Goal: Find specific page/section: Find specific page/section

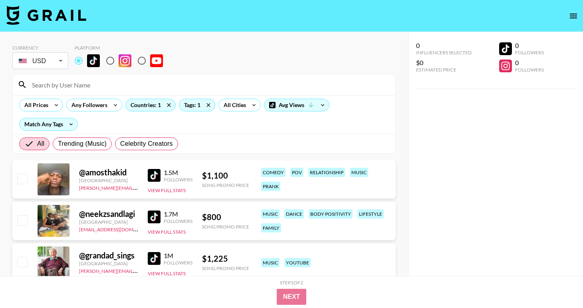
click at [120, 86] on input at bounding box center [208, 84] width 363 height 13
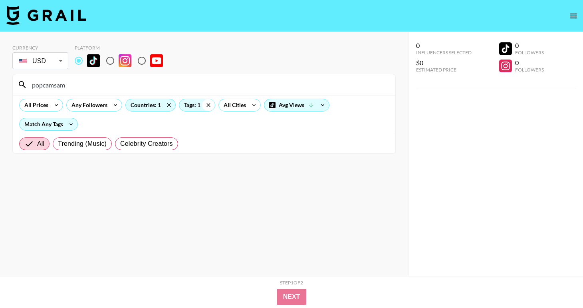
click at [209, 106] on icon at bounding box center [208, 105] width 4 height 4
click at [124, 87] on input "popcamsam" at bounding box center [208, 84] width 363 height 13
click at [31, 85] on input "popcamsam" at bounding box center [208, 84] width 363 height 13
click at [76, 86] on input "@popcamsam" at bounding box center [208, 84] width 363 height 13
click at [169, 106] on icon at bounding box center [168, 105] width 13 height 12
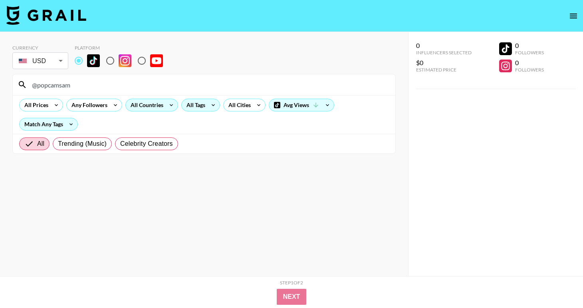
click at [117, 85] on input "@popcamsam" at bounding box center [208, 84] width 363 height 13
type input "@popcamsam"
click at [114, 61] on input "radio" at bounding box center [110, 60] width 17 height 17
radio input "true"
click at [77, 59] on input "radio" at bounding box center [78, 60] width 17 height 17
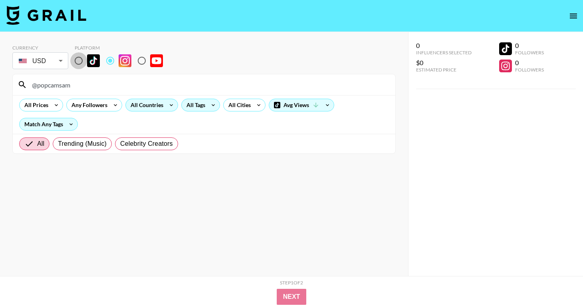
radio input "true"
click at [68, 86] on input "@popcamsam" at bounding box center [208, 84] width 363 height 13
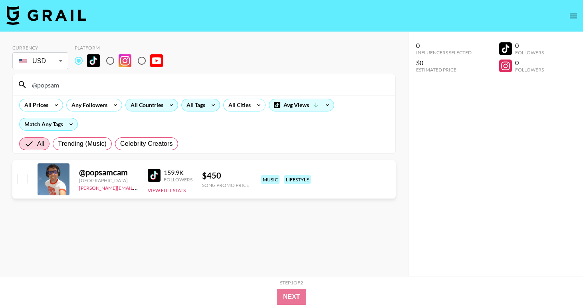
type input "@popsam"
